Goal: Transaction & Acquisition: Purchase product/service

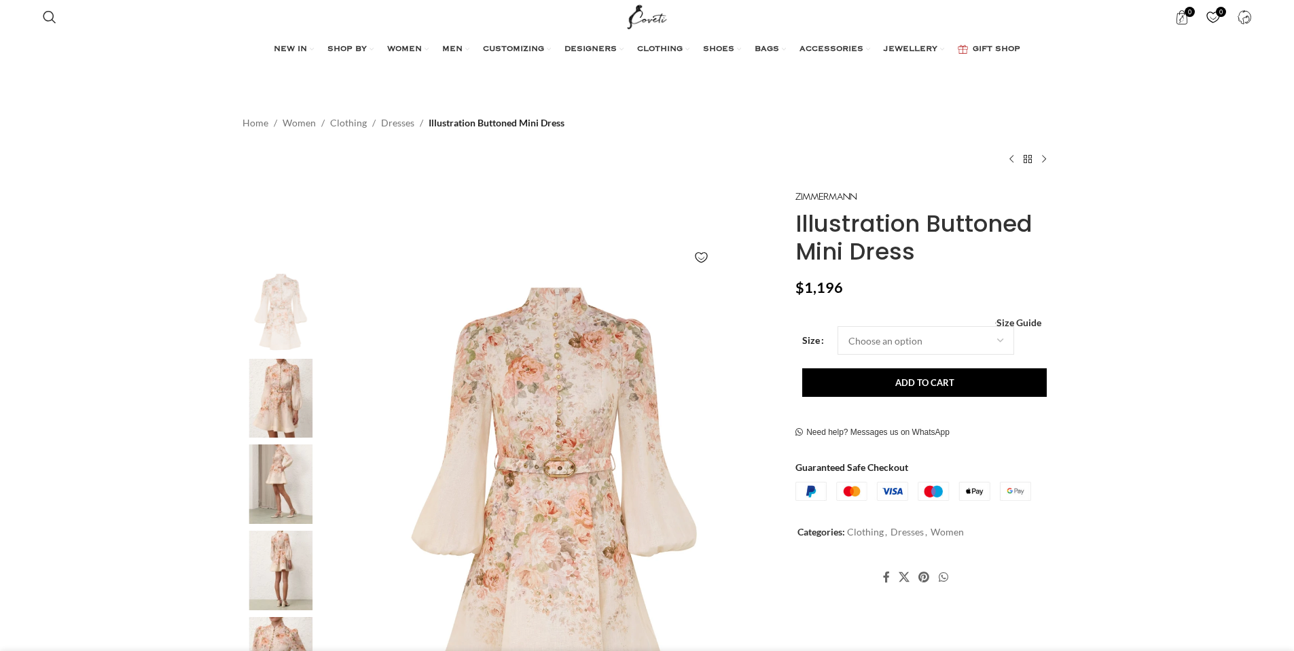
click at [281, 401] on img at bounding box center [280, 398] width 83 height 79
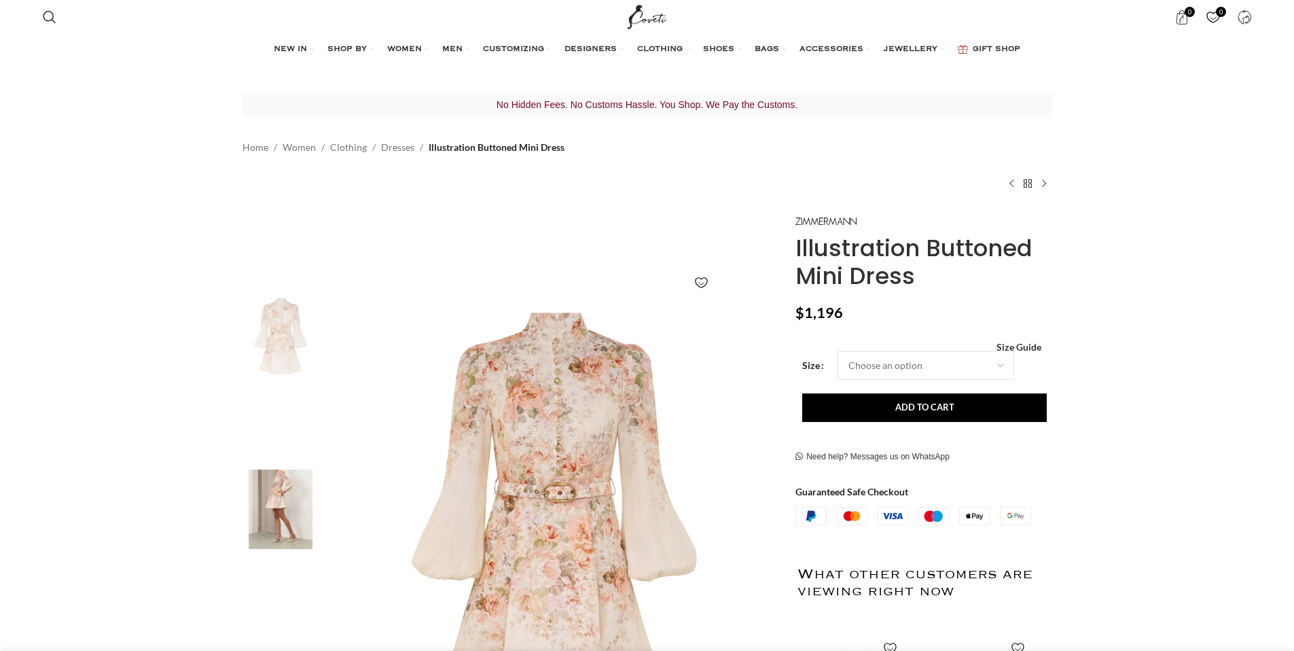
click at [291, 487] on img "3 / 8" at bounding box center [280, 509] width 83 height 79
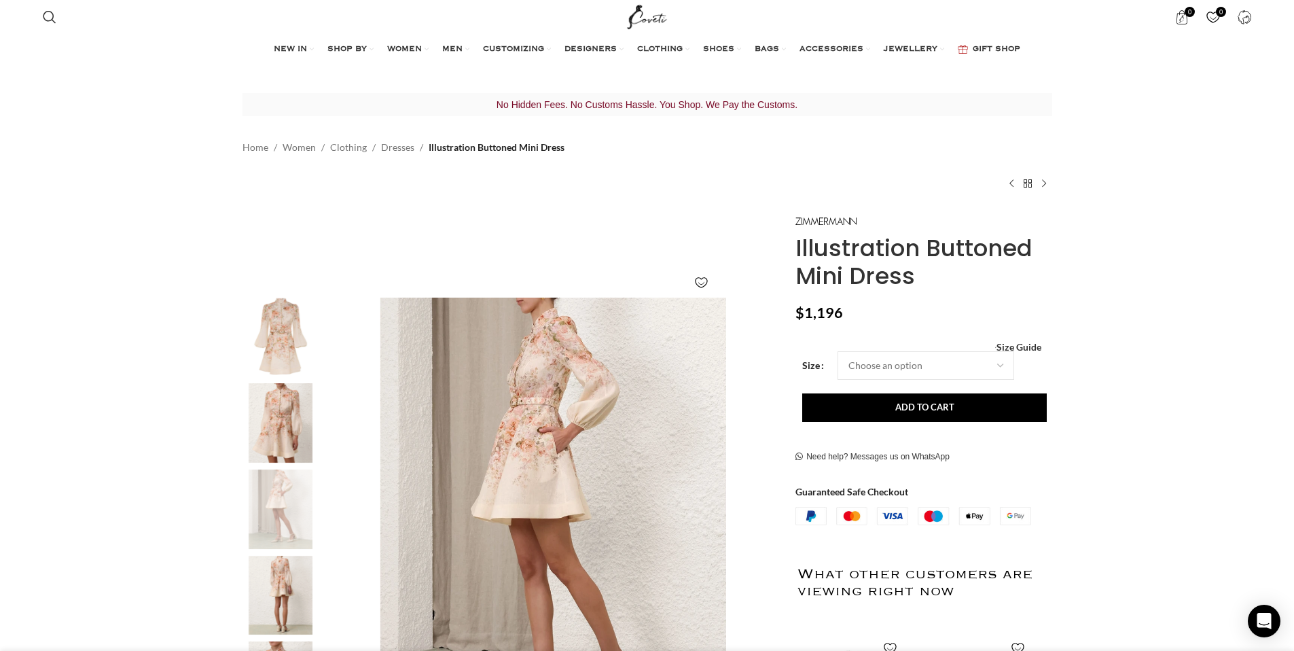
click at [291, 423] on img "2 / 8" at bounding box center [280, 422] width 83 height 79
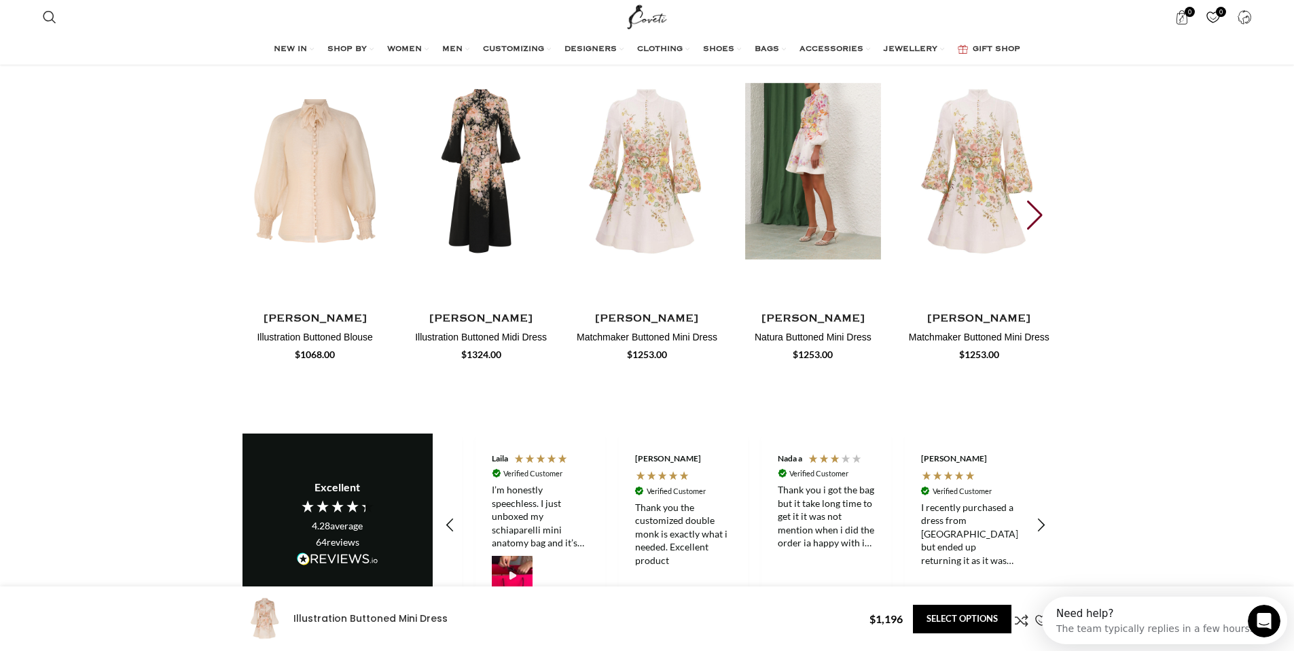
scroll to position [0, 143]
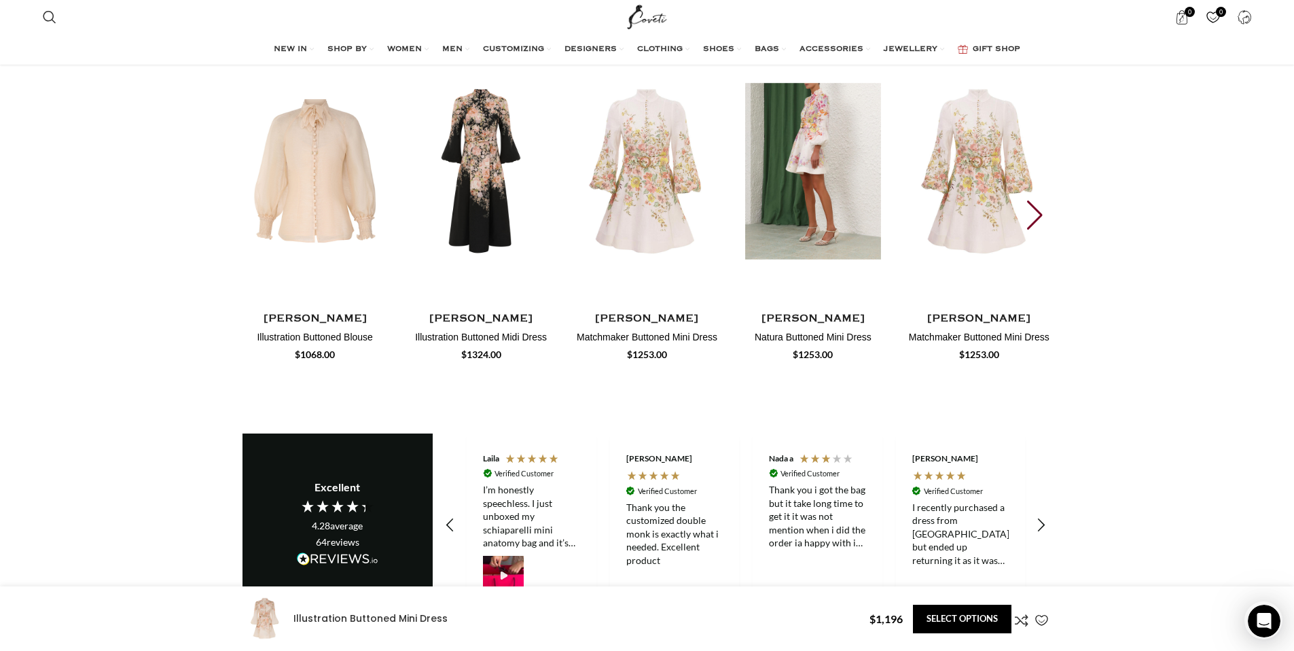
click at [820, 227] on img "4 / 30" at bounding box center [813, 171] width 150 height 280
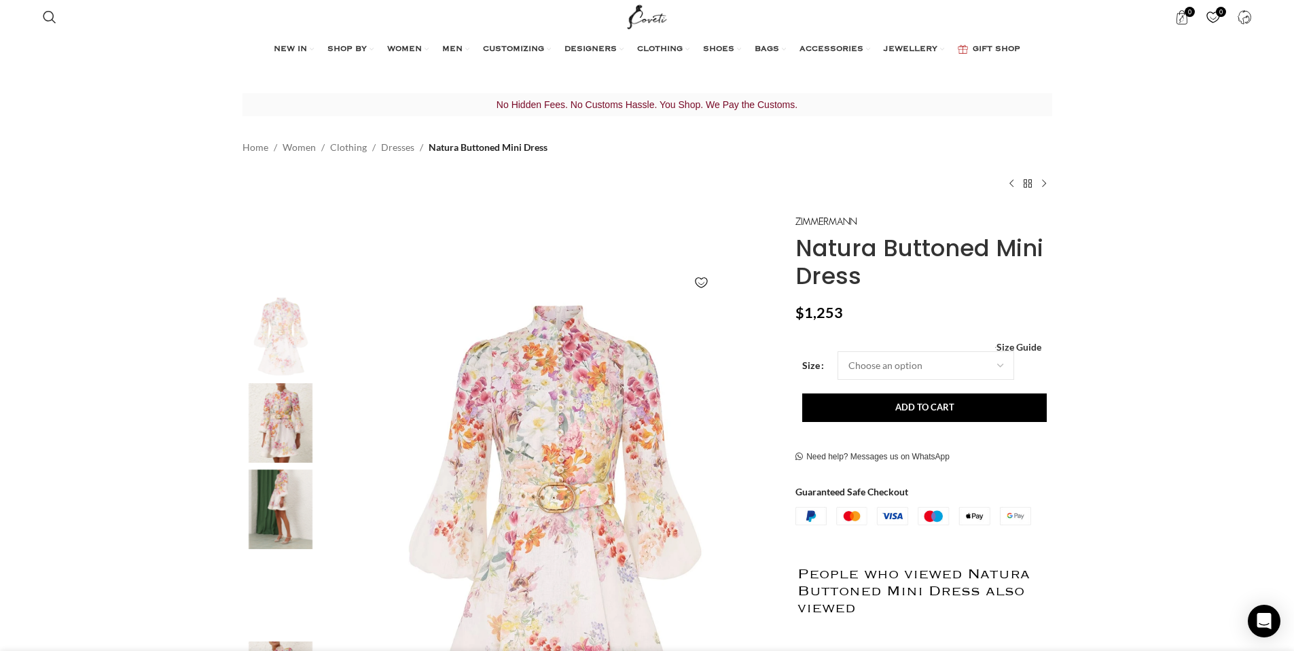
click at [293, 439] on img "2 / 6" at bounding box center [280, 422] width 83 height 79
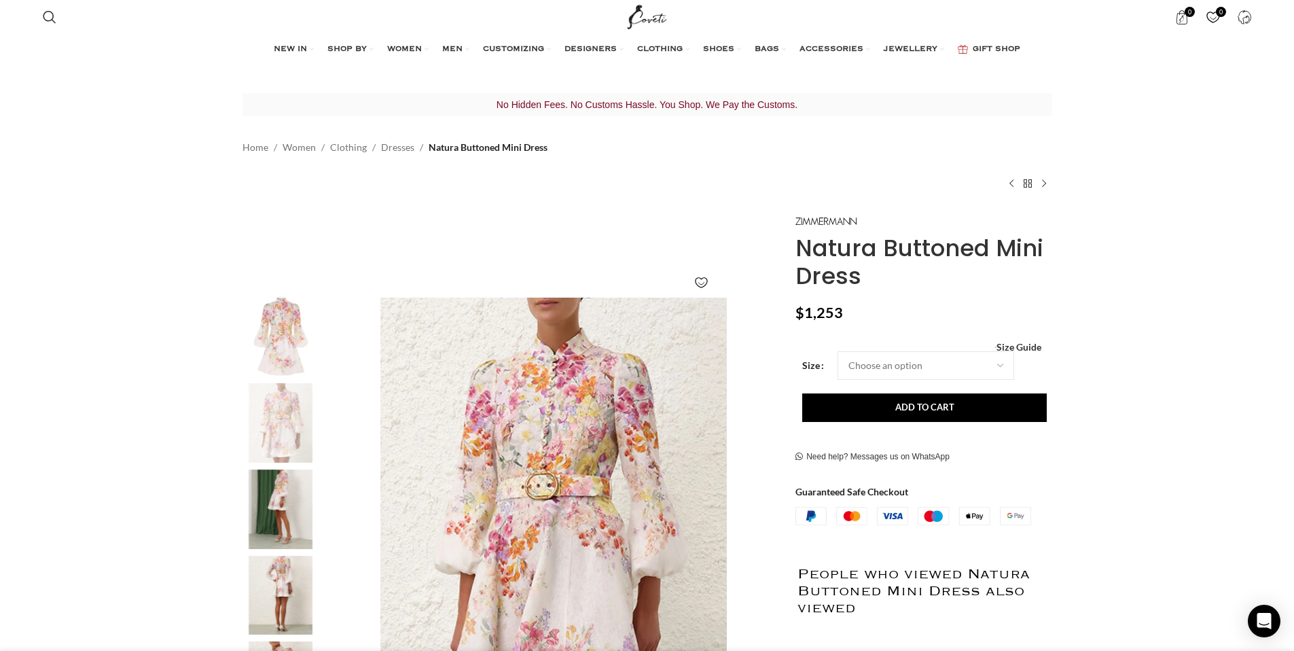
click at [292, 515] on img "3 / 6" at bounding box center [280, 509] width 83 height 79
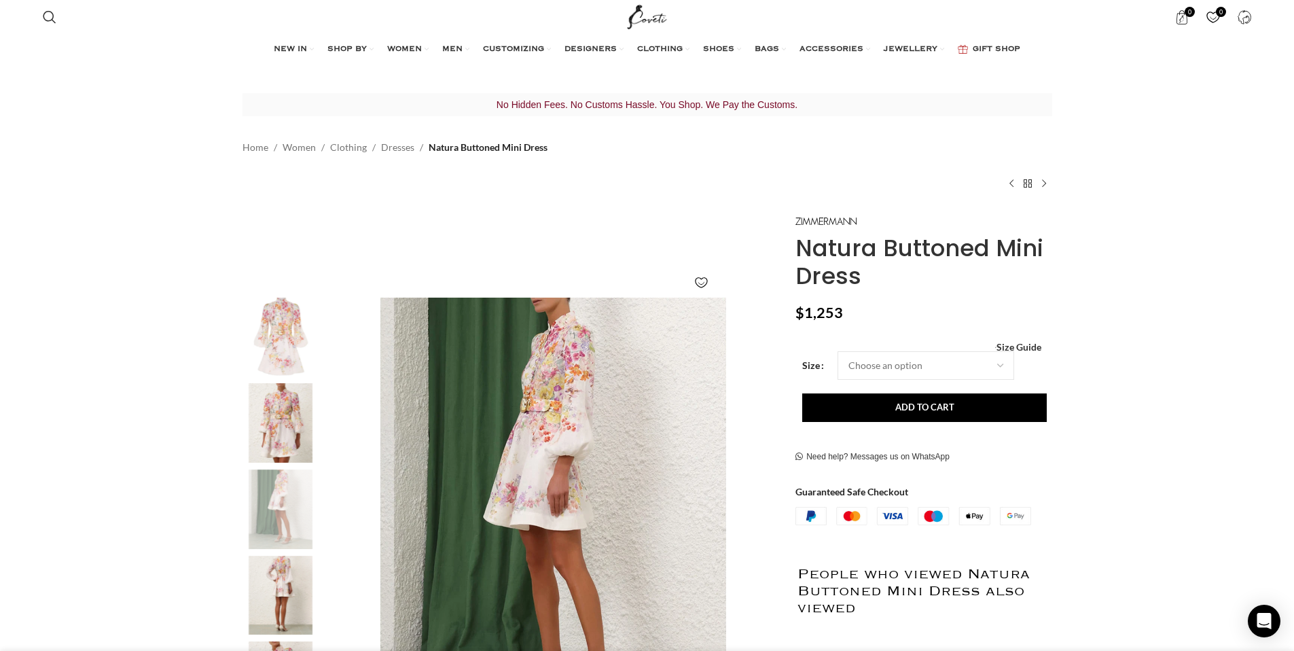
click at [277, 565] on img "4 / 6" at bounding box center [280, 595] width 83 height 79
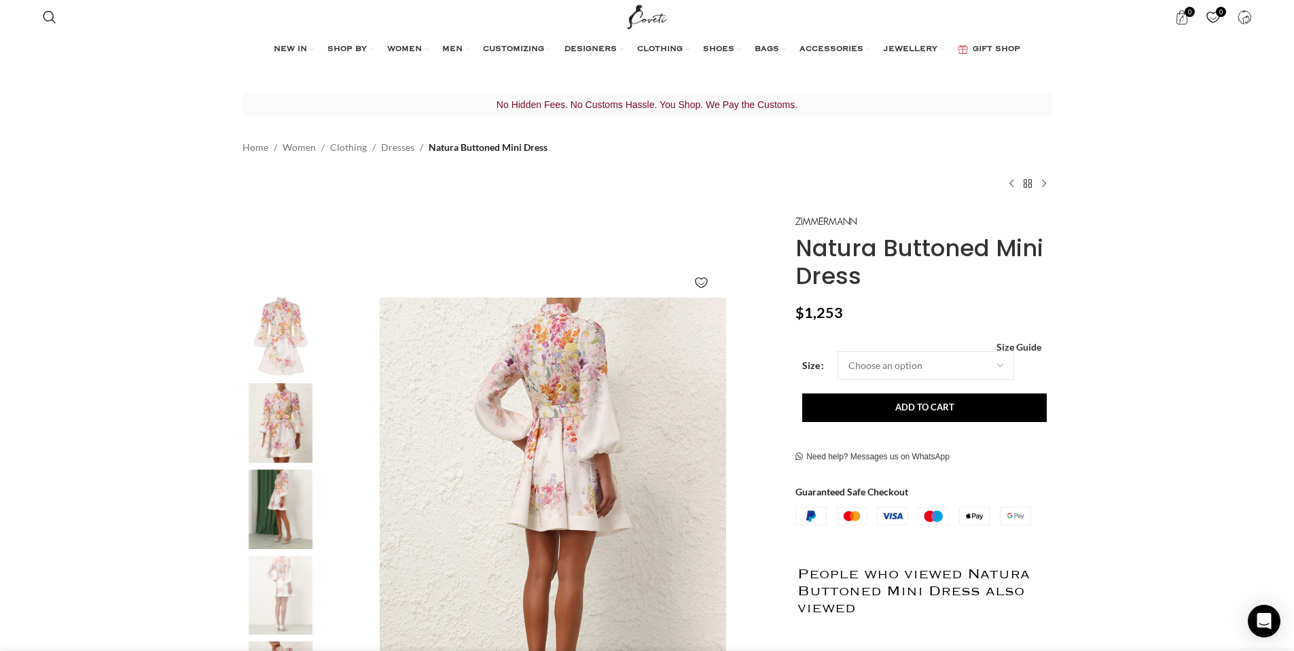
click at [283, 478] on img "3 / 6" at bounding box center [280, 509] width 83 height 79
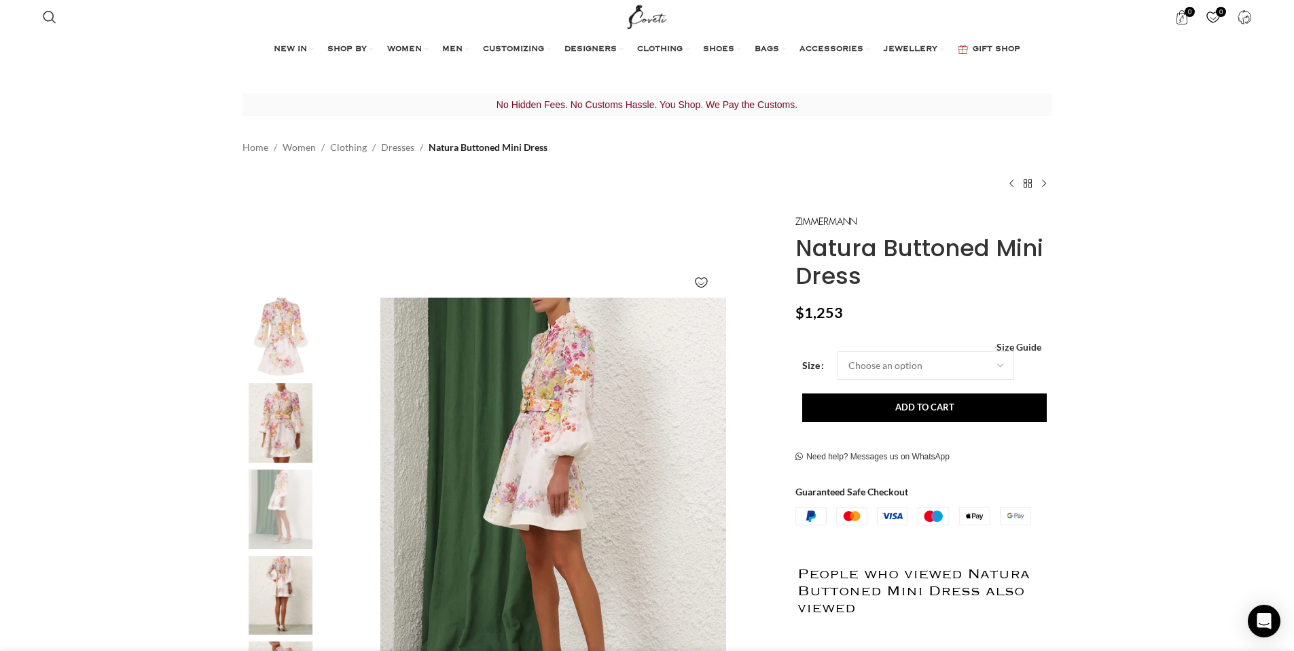
click at [287, 381] on div "1 / 6" at bounding box center [280, 341] width 83 height 86
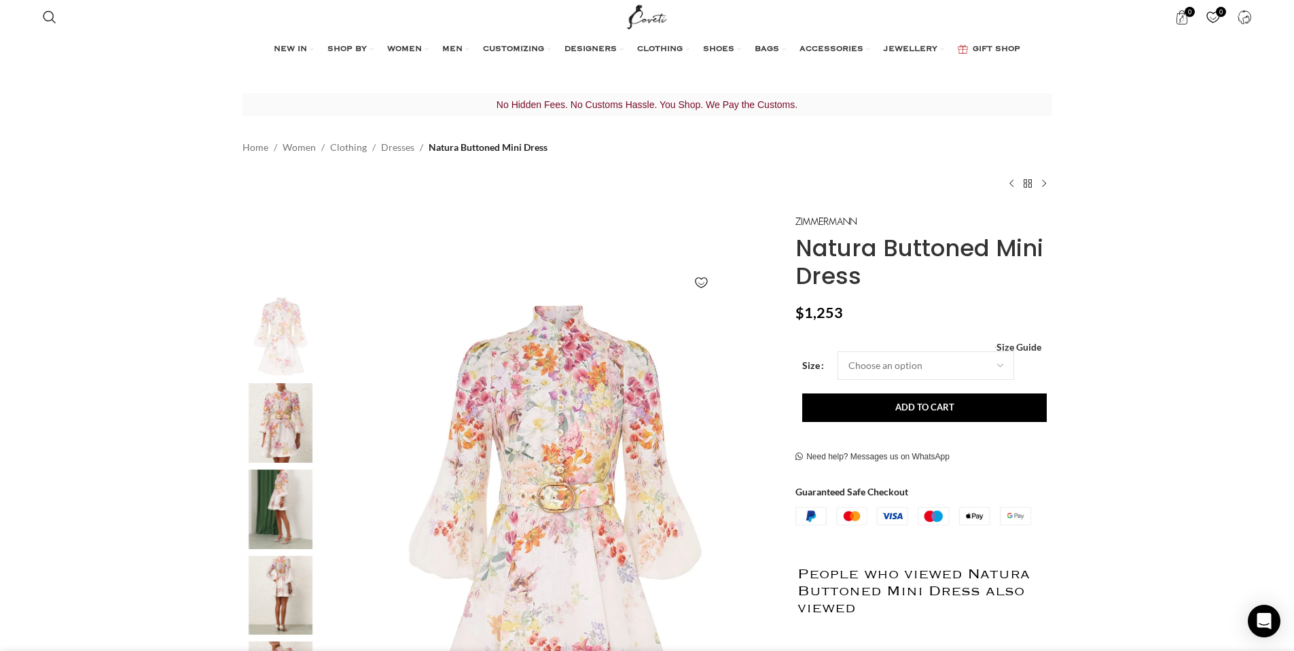
click at [287, 264] on div "Add to wishlist Click to enlarge" at bounding box center [509, 491] width 540 height 556
